Goal: Task Accomplishment & Management: Manage account settings

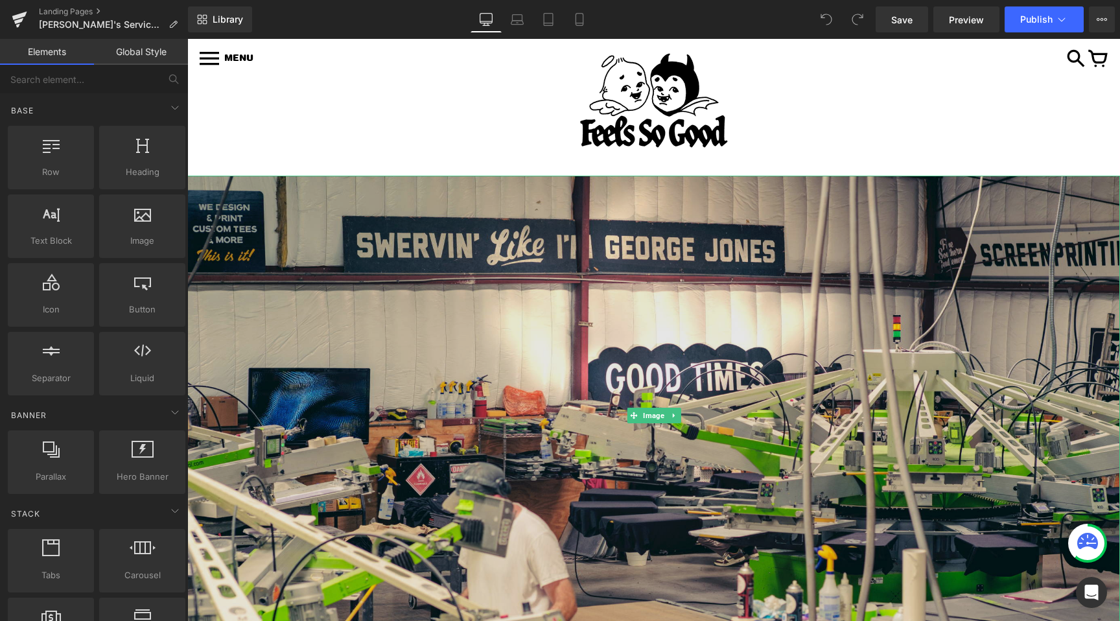
scroll to position [62, 0]
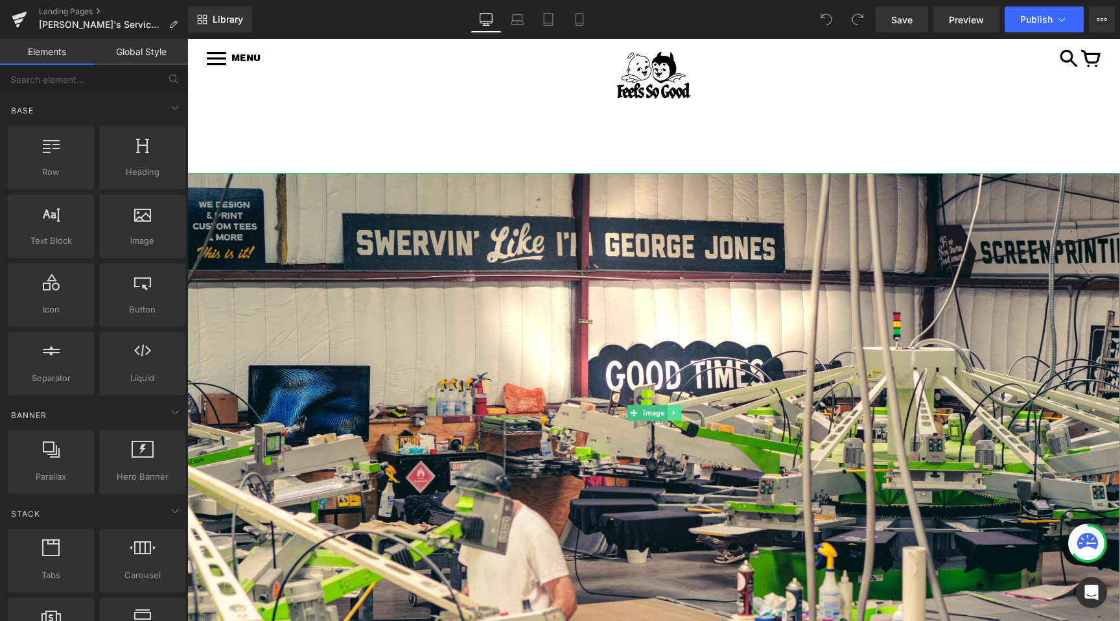
click at [678, 412] on link at bounding box center [674, 413] width 14 height 16
click at [682, 415] on icon at bounding box center [680, 413] width 7 height 8
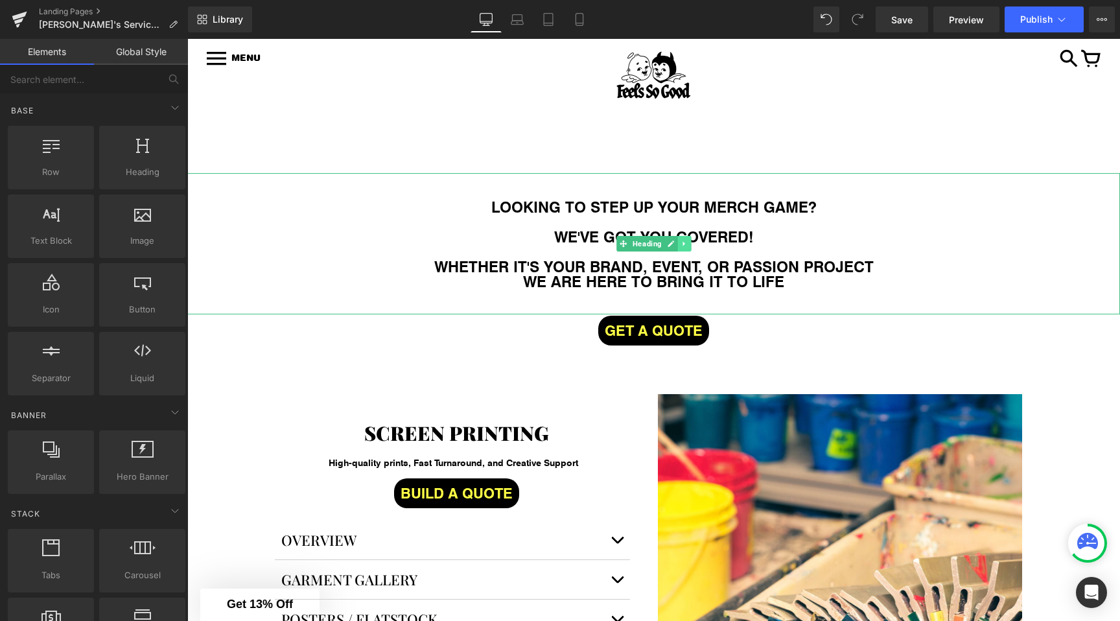
click at [682, 239] on link at bounding box center [684, 244] width 14 height 16
click at [693, 242] on icon at bounding box center [691, 243] width 7 height 7
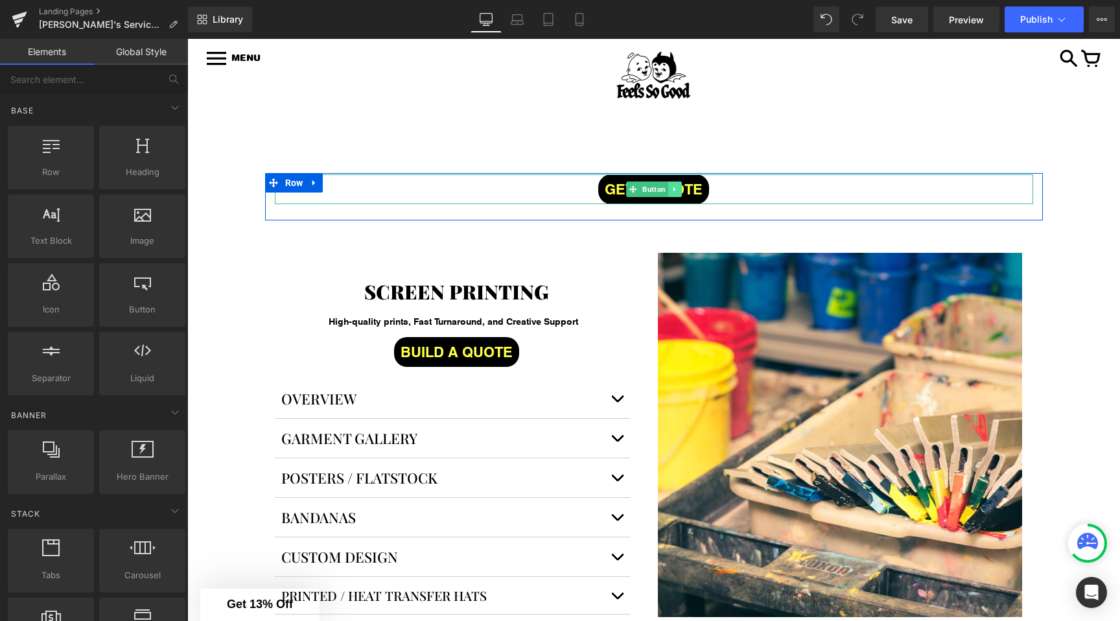
click at [676, 191] on icon at bounding box center [674, 189] width 7 height 8
click at [684, 191] on link at bounding box center [682, 189] width 14 height 16
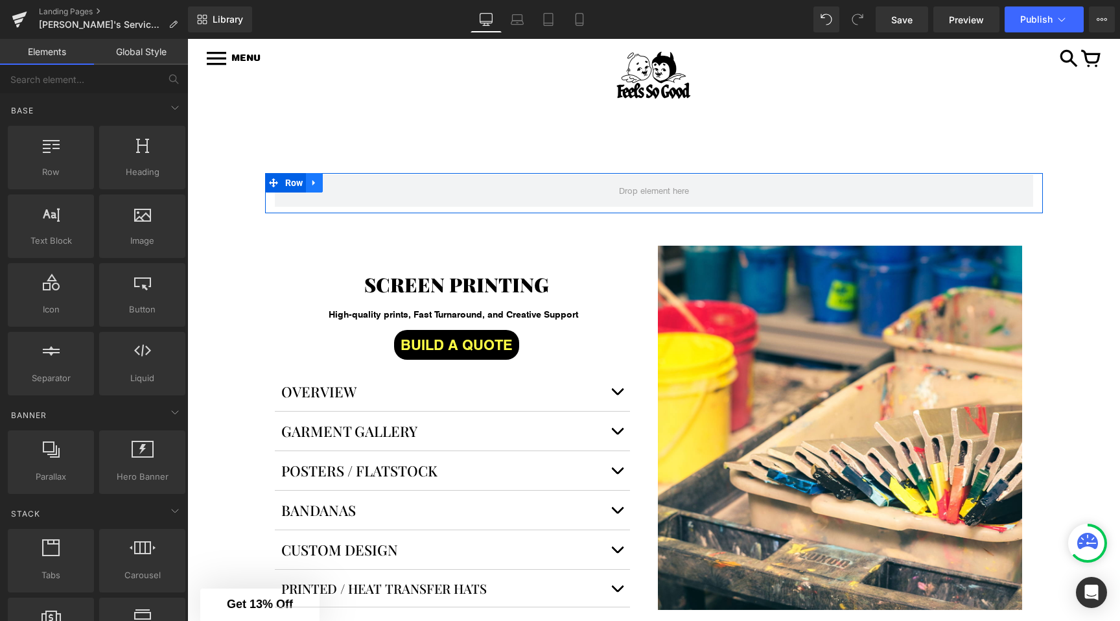
click at [318, 187] on icon at bounding box center [314, 183] width 9 height 10
click at [345, 185] on icon at bounding box center [347, 182] width 9 height 9
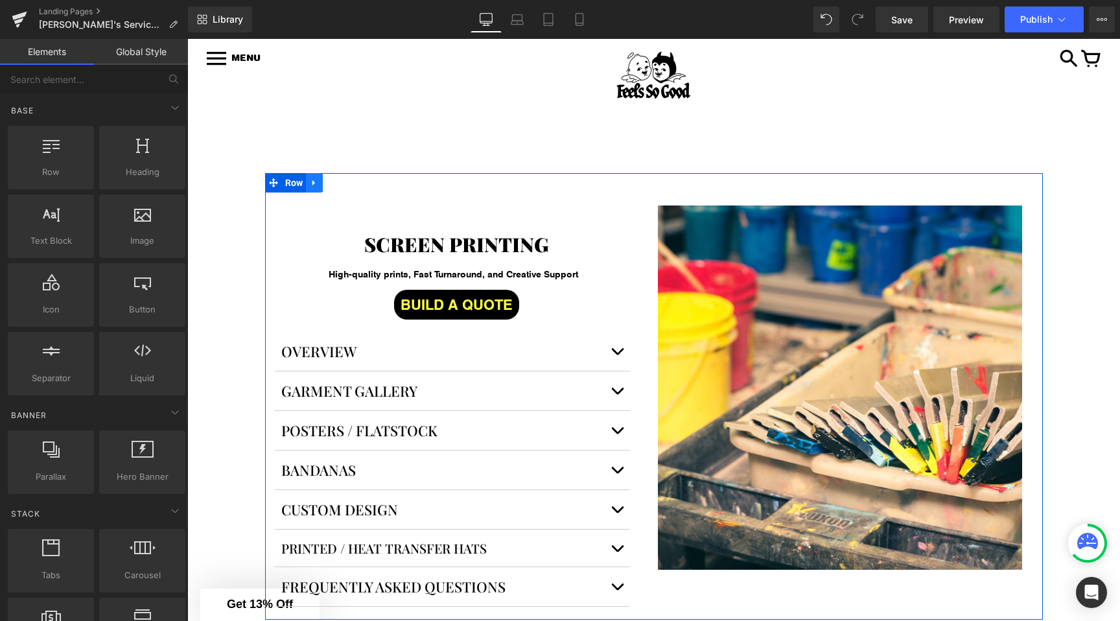
click at [313, 180] on icon at bounding box center [313, 183] width 3 height 6
click at [348, 180] on icon at bounding box center [347, 182] width 9 height 9
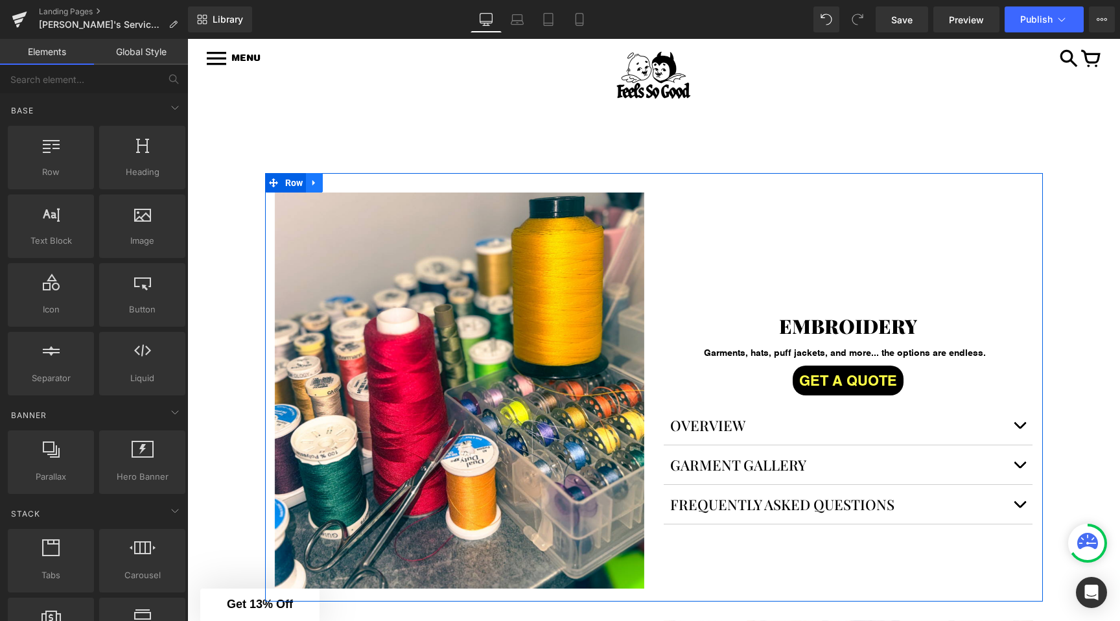
click at [316, 180] on icon at bounding box center [314, 183] width 9 height 10
click at [353, 184] on link at bounding box center [348, 182] width 17 height 19
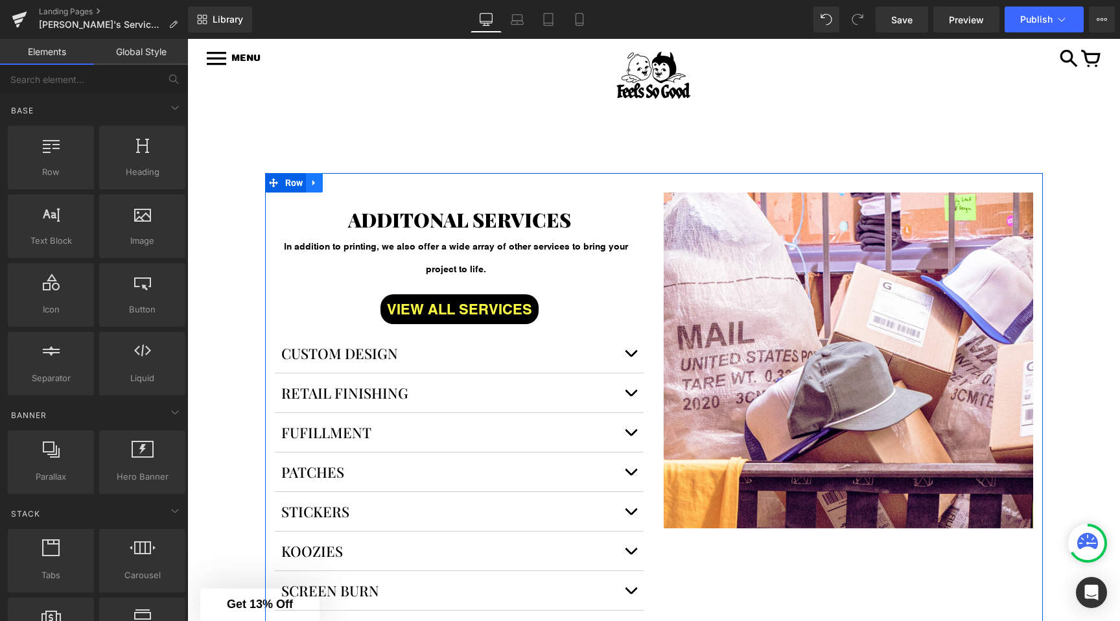
click at [308, 177] on link at bounding box center [314, 182] width 17 height 19
click at [353, 183] on link at bounding box center [348, 182] width 17 height 19
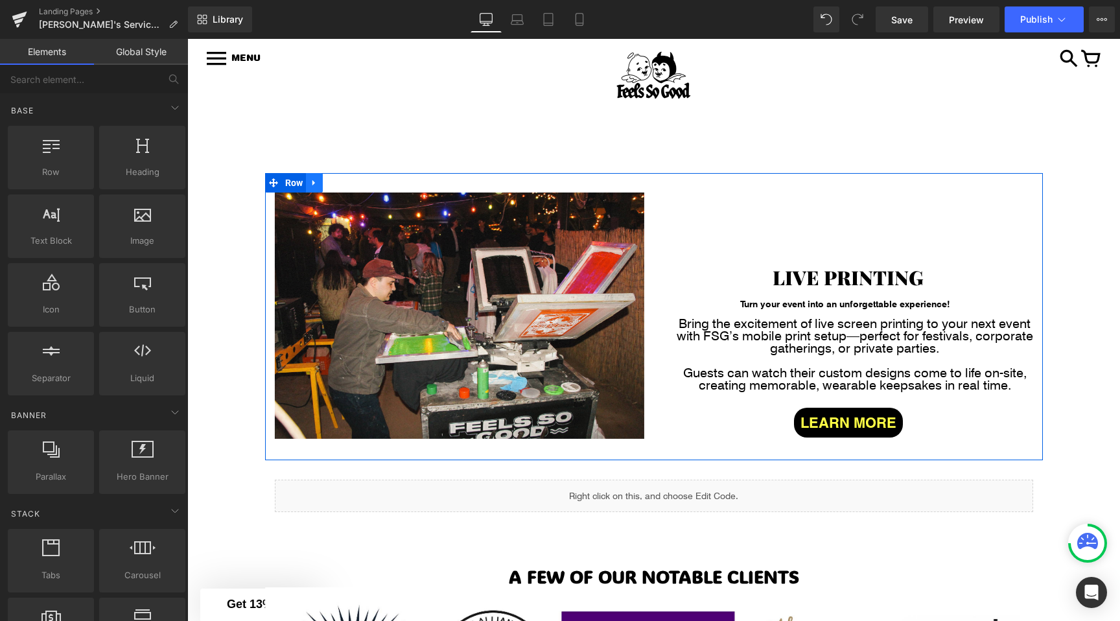
click at [310, 181] on icon at bounding box center [314, 183] width 9 height 10
click at [349, 182] on icon at bounding box center [347, 182] width 9 height 9
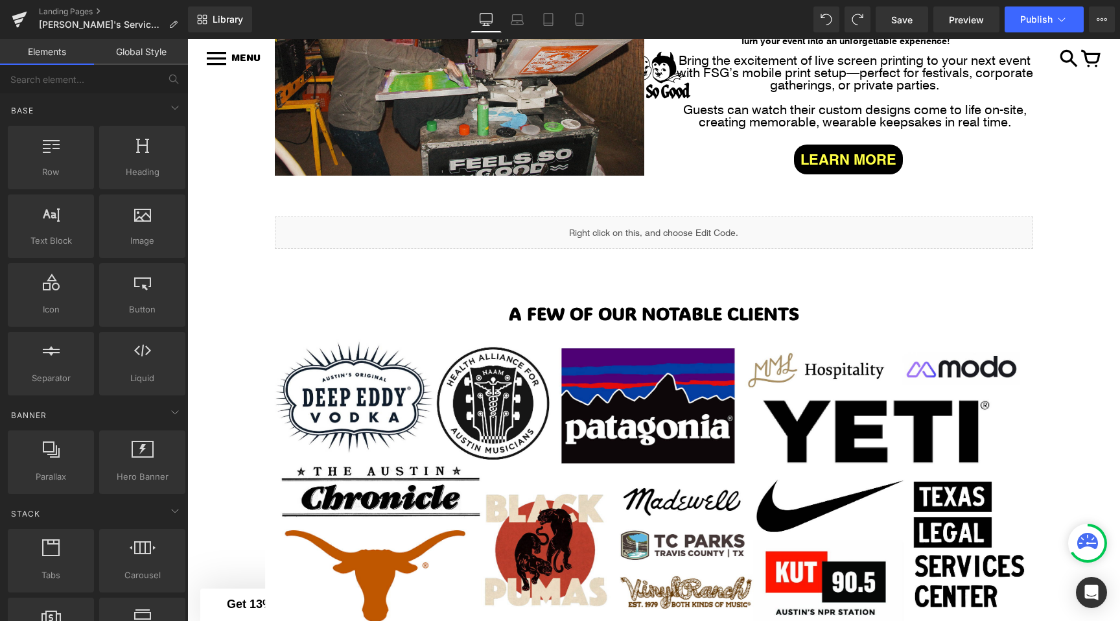
scroll to position [343, 0]
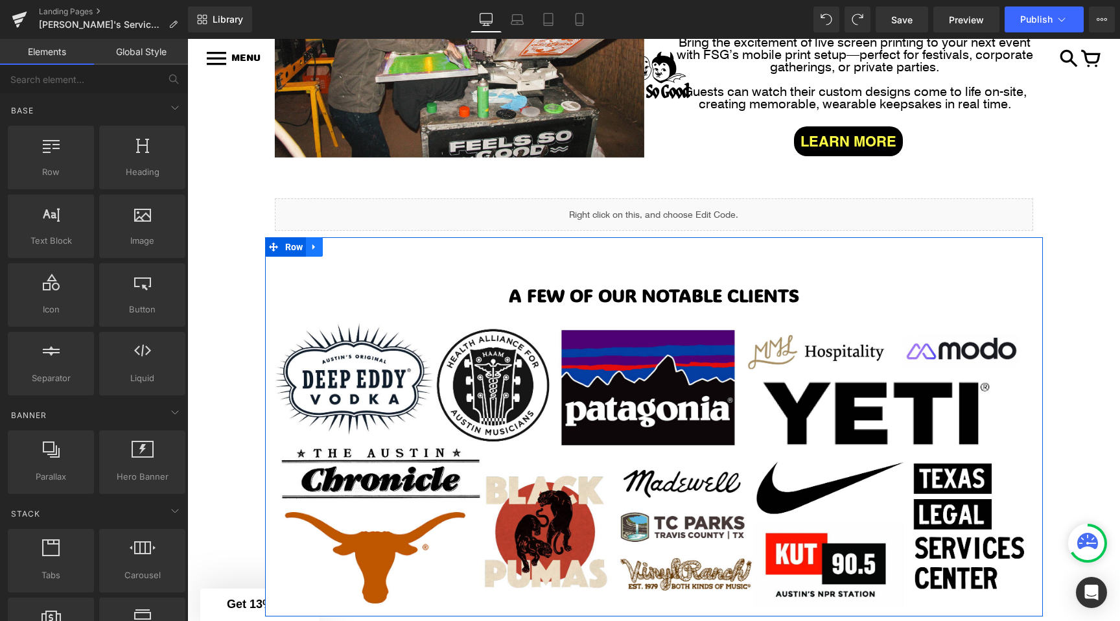
click at [309, 253] on link at bounding box center [314, 246] width 17 height 19
click at [343, 248] on icon at bounding box center [347, 247] width 9 height 10
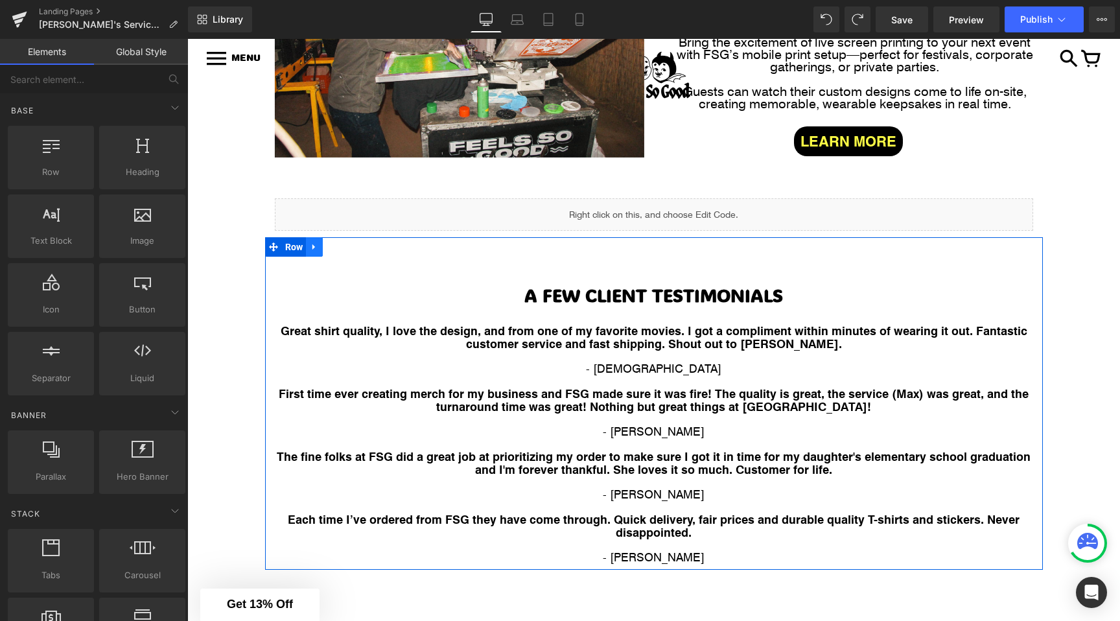
click at [321, 248] on link at bounding box center [314, 246] width 17 height 19
click at [353, 248] on icon at bounding box center [347, 246] width 9 height 9
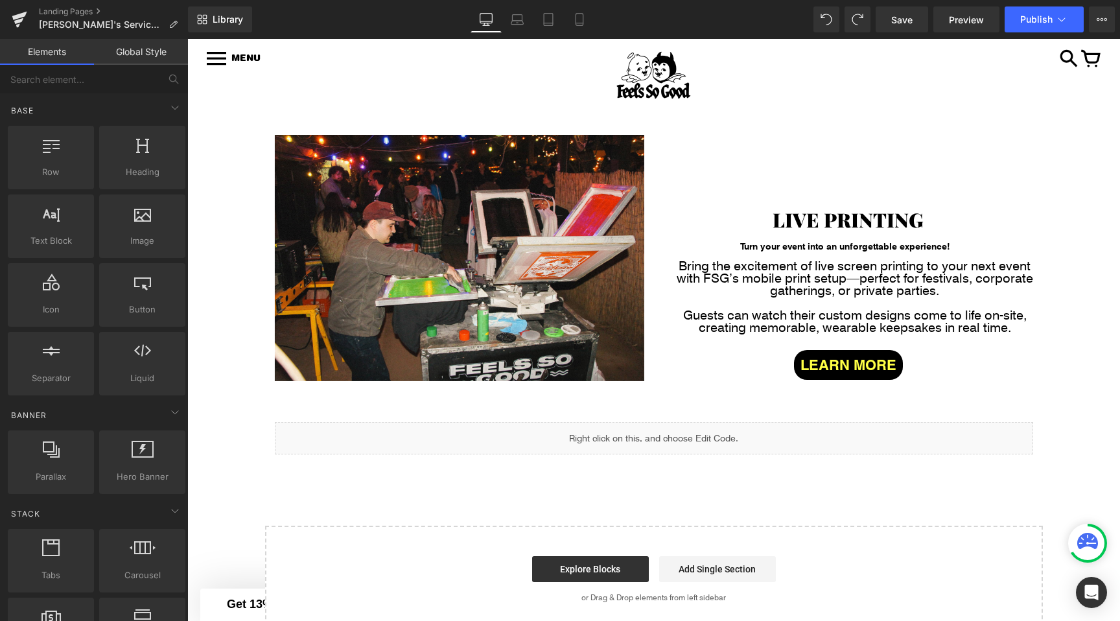
scroll to position [0, 0]
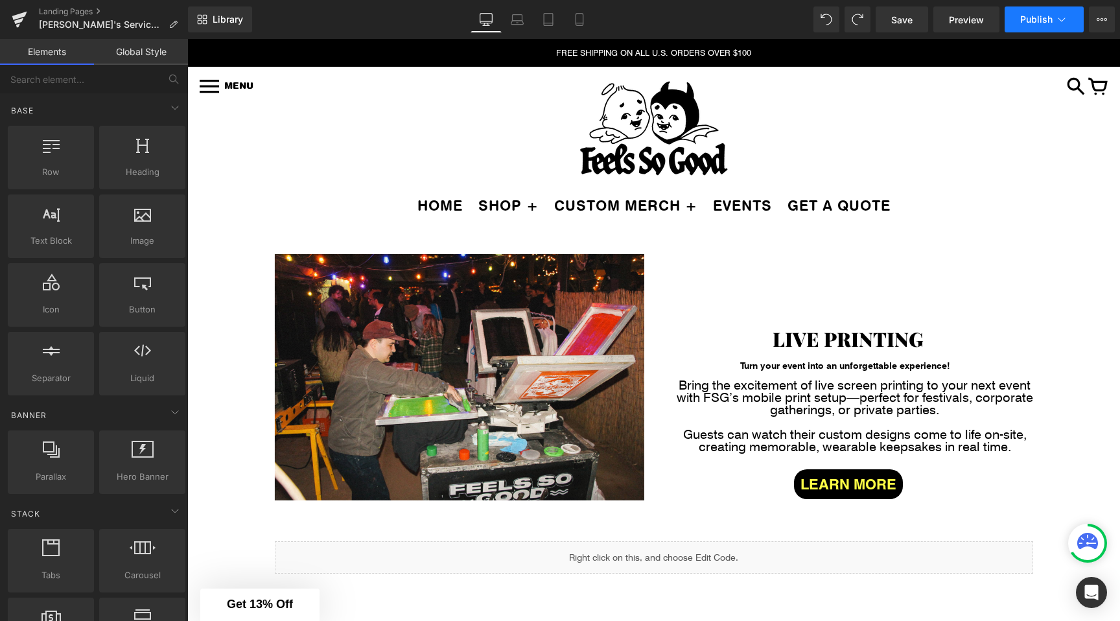
click at [1045, 11] on button "Publish" at bounding box center [1044, 19] width 79 height 26
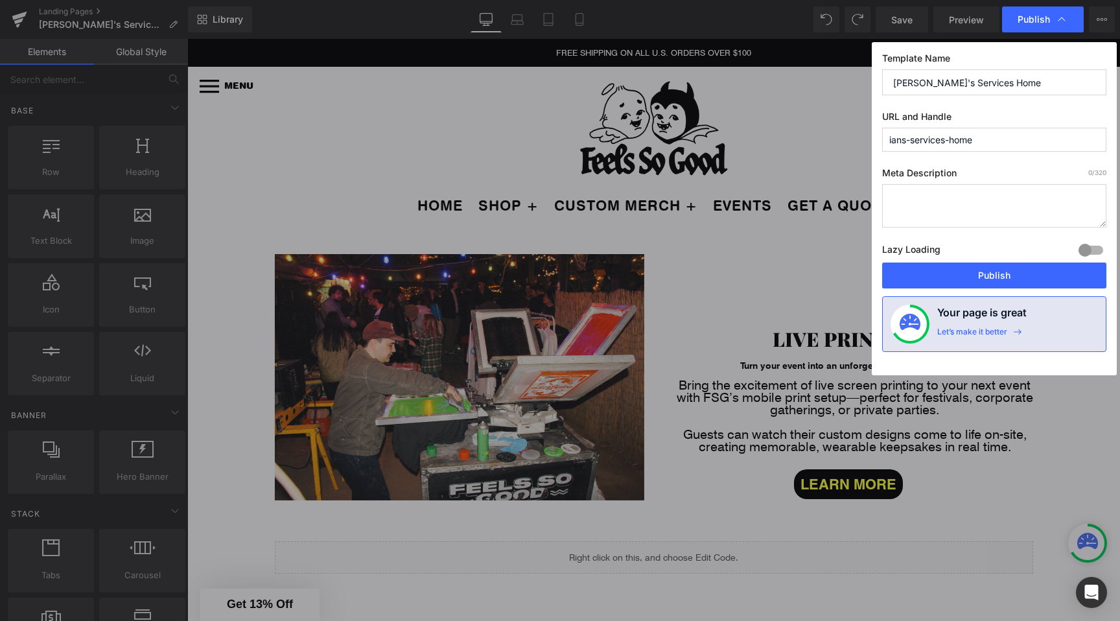
click at [957, 82] on input "[PERSON_NAME]'s Services Home" at bounding box center [994, 82] width 224 height 26
type input "T"
click at [914, 86] on input "Testing Page" at bounding box center [994, 82] width 224 height 26
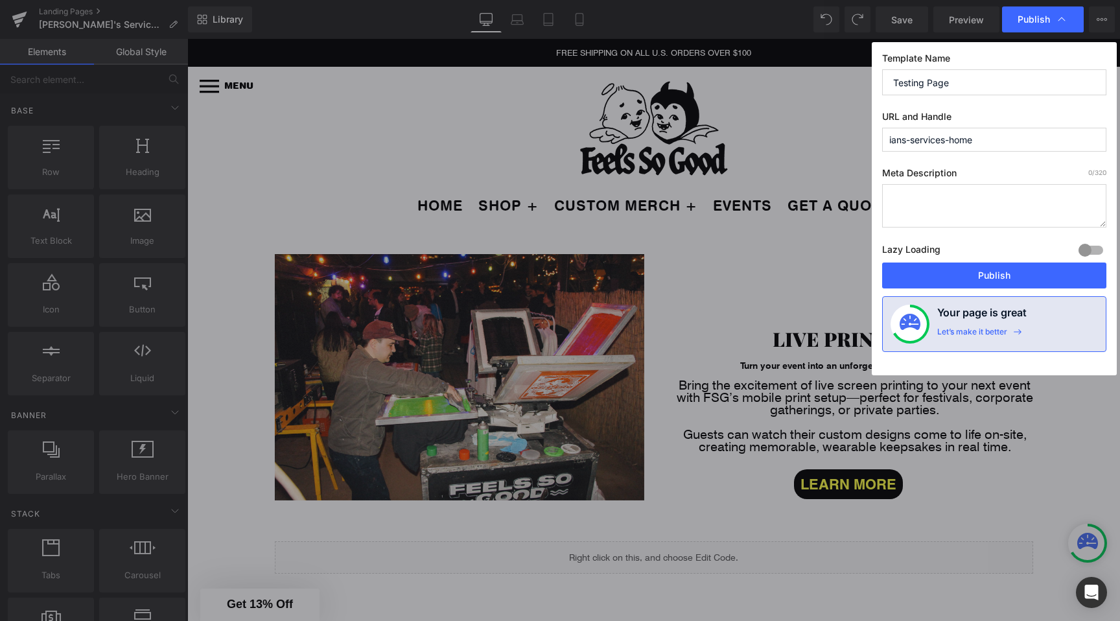
click at [928, 81] on input "Testing Page" at bounding box center [994, 82] width 224 height 26
type input "ADMIN-TESTING"
click at [937, 82] on input "TESTING-PAGE" at bounding box center [994, 82] width 224 height 26
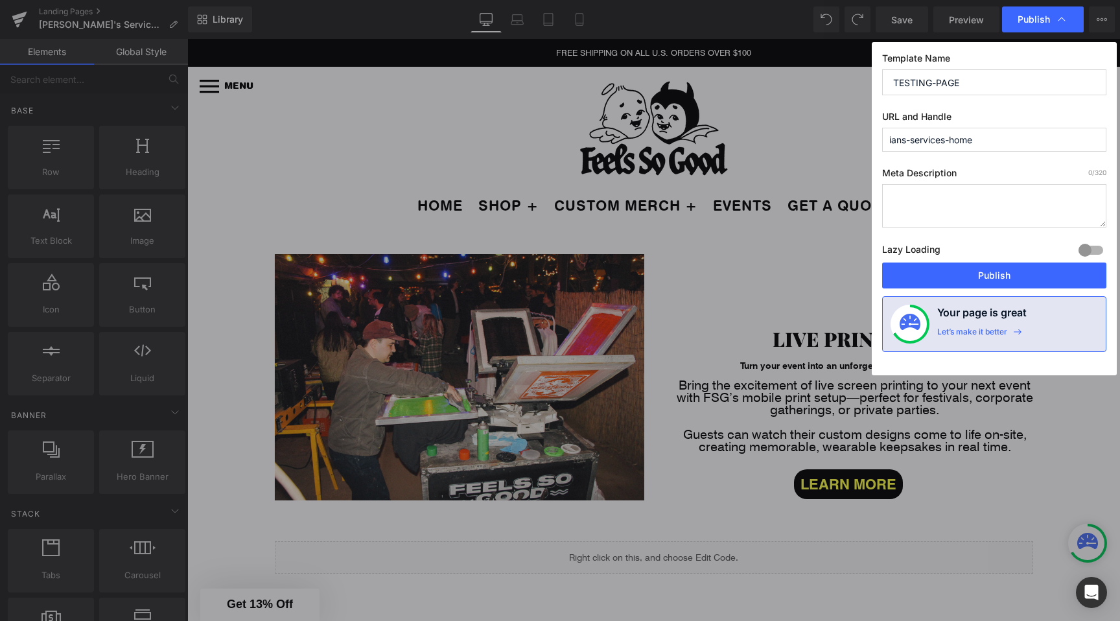
click at [933, 82] on input "TESTING-PAGE" at bounding box center [994, 82] width 224 height 26
click at [920, 80] on input "TESTING-PAGE" at bounding box center [994, 82] width 224 height 26
drag, startPoint x: 919, startPoint y: 80, endPoint x: 1014, endPoint y: 84, distance: 94.7
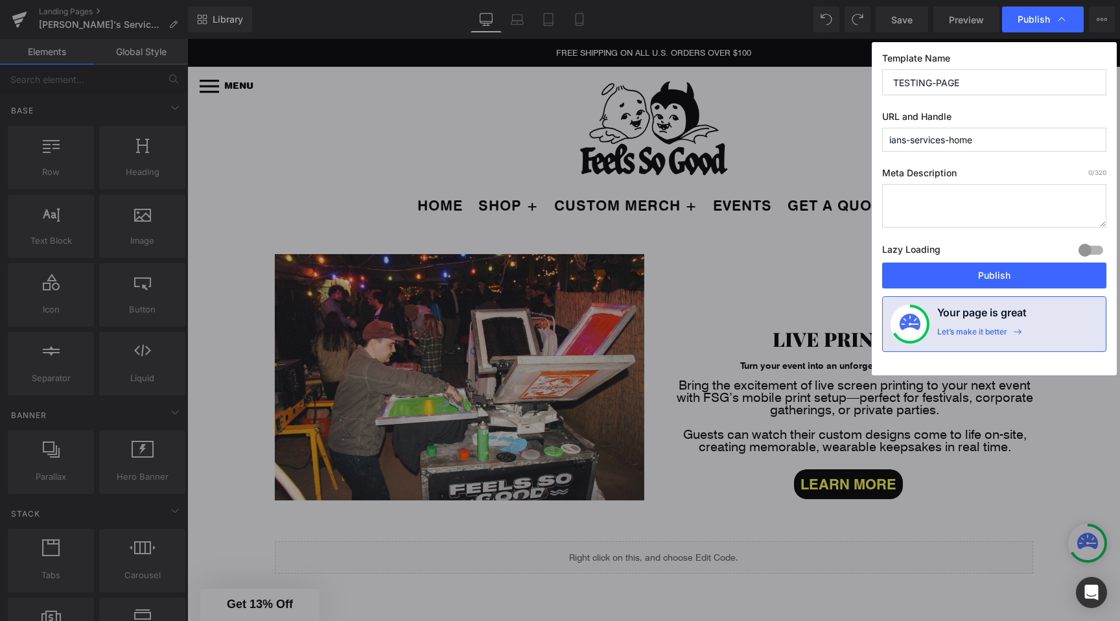
click at [1014, 84] on input "TESTING-PAGE" at bounding box center [994, 82] width 224 height 26
type input "TESTING-PAGE LIVE"
click at [959, 137] on input "ians-services-home" at bounding box center [994, 140] width 224 height 24
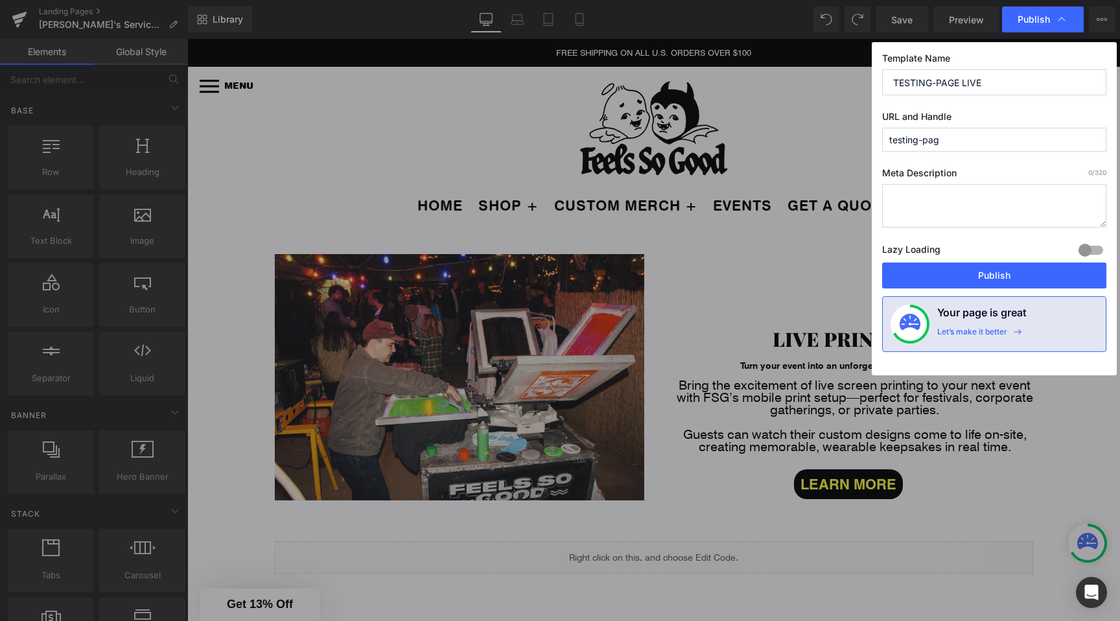
type input "testing-page"
type input "l"
type input "testing-page"
click at [953, 168] on label "Meta Description 0 /320" at bounding box center [994, 175] width 224 height 17
click at [1007, 276] on button "Publish" at bounding box center [994, 275] width 224 height 26
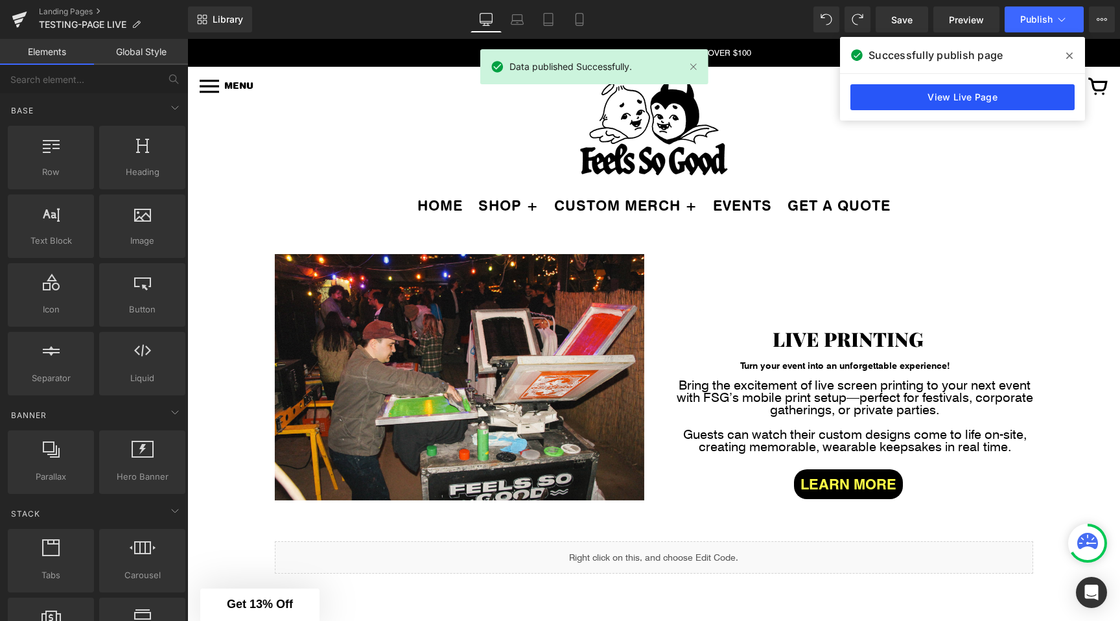
click at [1024, 100] on link "View Live Page" at bounding box center [962, 97] width 224 height 26
